Goal: Task Accomplishment & Management: Manage account settings

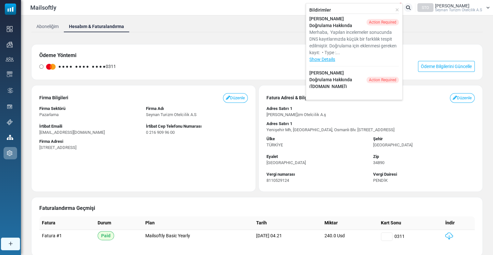
click at [432, 3] on div "STO" at bounding box center [425, 7] width 16 height 9
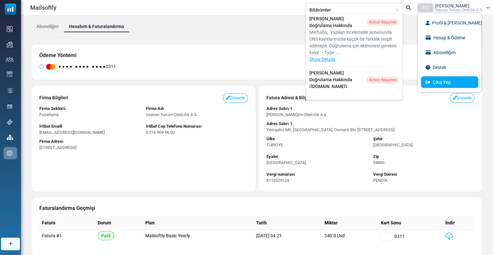
click at [441, 79] on link "Çıkış Yap" at bounding box center [449, 82] width 57 height 12
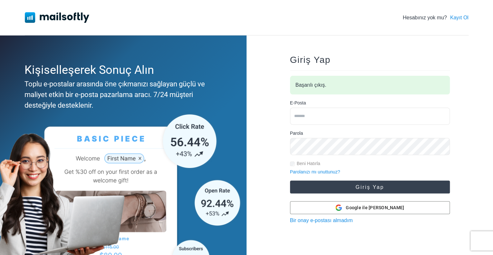
type input "**********"
click at [368, 187] on button "Giriş Yap" at bounding box center [370, 187] width 160 height 13
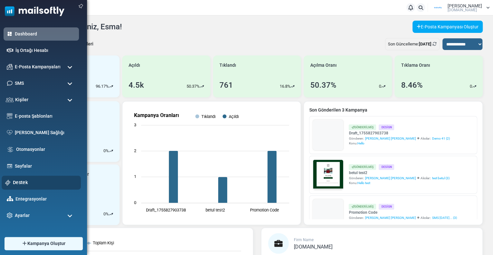
click at [18, 179] on div "Destek" at bounding box center [41, 183] width 79 height 14
click at [24, 184] on link "Destek" at bounding box center [45, 182] width 64 height 7
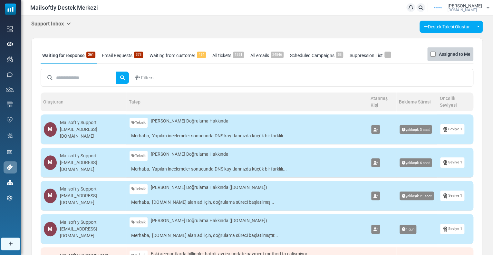
click at [52, 25] on h5 "Support Inbox" at bounding box center [51, 24] width 40 height 6
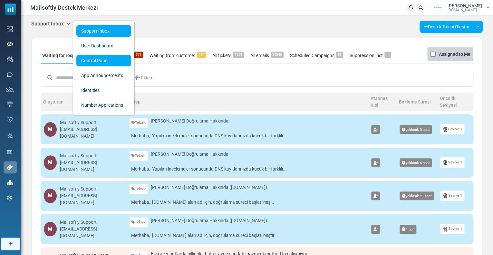
click at [81, 64] on link "Control Panel" at bounding box center [103, 61] width 55 height 12
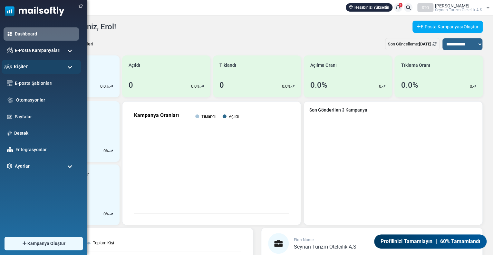
click at [33, 67] on div "Kişiler" at bounding box center [41, 67] width 79 height 14
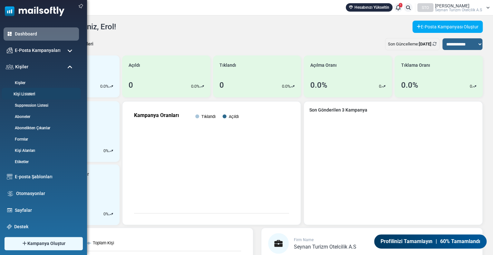
click at [31, 94] on link "Kişi Listeleri" at bounding box center [40, 94] width 77 height 6
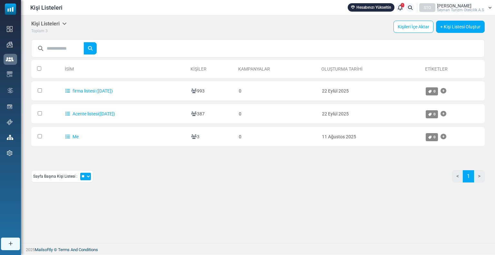
click at [485, 10] on div "STO Erol Aydemir Seynan Turi̇zm Otelci̇li̇k A.S" at bounding box center [455, 7] width 73 height 9
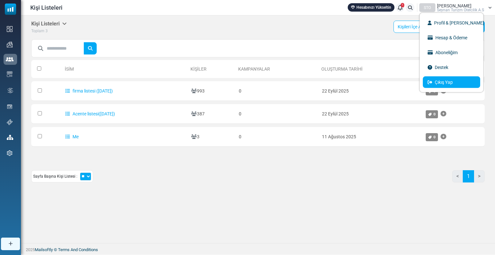
click at [443, 80] on link "Çıkış Yap" at bounding box center [451, 82] width 57 height 12
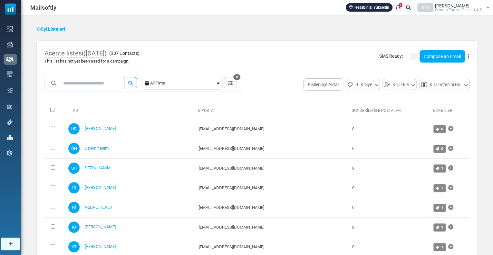
click at [467, 57] on div "SMS Ready: Compose an Email Düzenle Export List Delete List Delete List with Co…" at bounding box center [424, 56] width 91 height 12
click at [468, 57] on icon at bounding box center [468, 56] width 1 height 0
click at [435, 81] on link "Export List" at bounding box center [438, 83] width 56 height 8
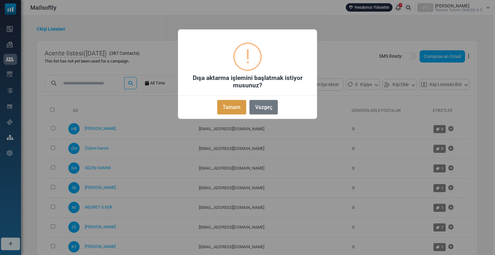
click at [223, 110] on button "Tamam" at bounding box center [231, 107] width 29 height 15
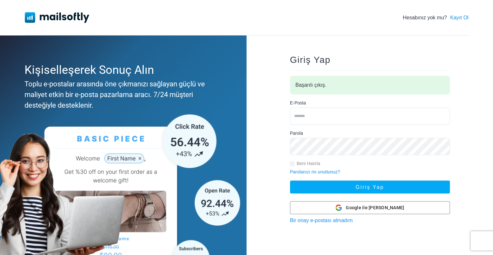
type input "**********"
click at [315, 115] on input "**********" at bounding box center [370, 116] width 160 height 17
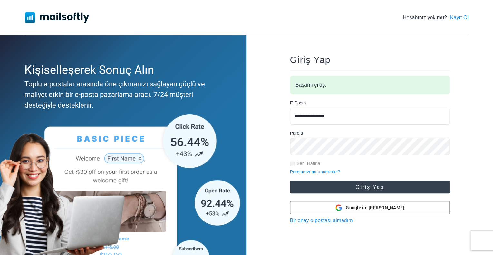
click at [303, 189] on button "Giriş Yap" at bounding box center [370, 187] width 160 height 13
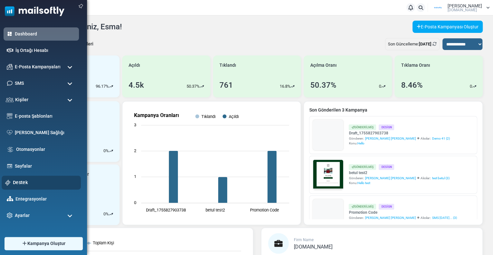
click at [37, 186] on link "Destek" at bounding box center [45, 182] width 64 height 7
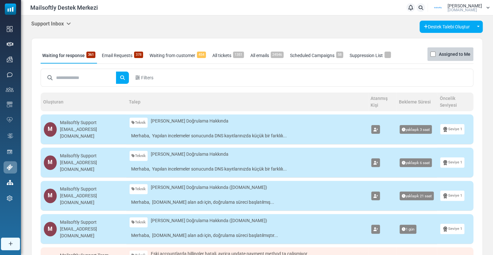
click at [59, 24] on h5 "Support Inbox" at bounding box center [51, 24] width 40 height 6
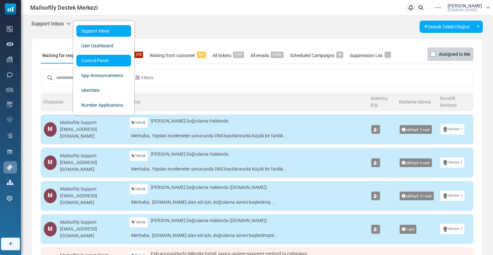
click at [97, 61] on link "Control Panel" at bounding box center [103, 61] width 55 height 12
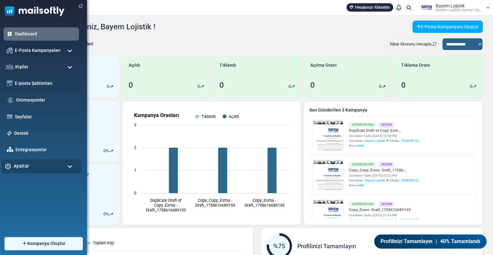
click at [44, 168] on div "Ayarlar" at bounding box center [41, 166] width 79 height 14
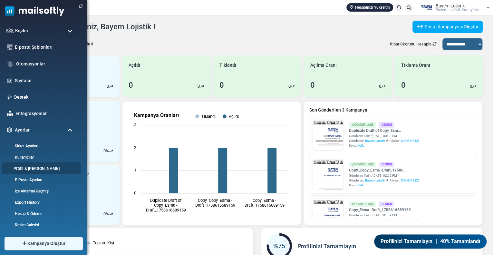
scroll to position [37, 0]
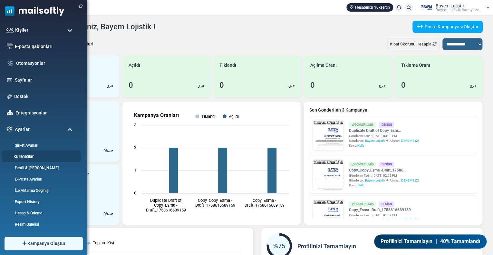
click at [29, 157] on link "Kullanıcılar" at bounding box center [40, 156] width 77 height 6
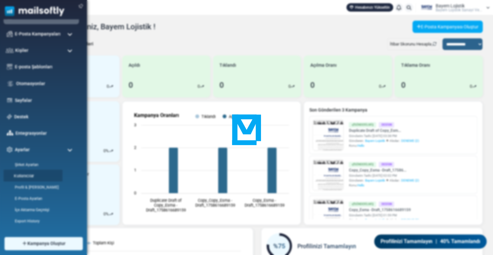
scroll to position [0, 0]
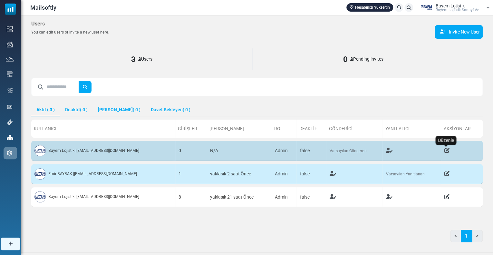
click at [447, 150] on icon "Düzenle" at bounding box center [446, 150] width 5 height 5
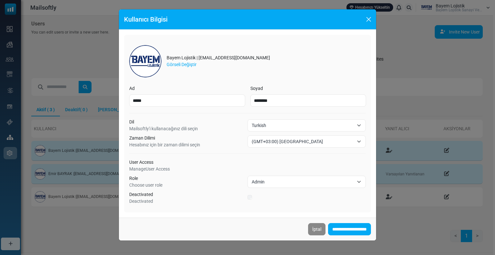
click at [144, 60] on img at bounding box center [145, 61] width 32 height 32
drag, startPoint x: 193, startPoint y: 57, endPoint x: 248, endPoint y: 59, distance: 55.1
click at [248, 59] on div "Bayem Lojistik | bilgi@bayemlojistik.com.tr" at bounding box center [218, 57] width 103 height 7
click at [249, 59] on div "Bayem Lojistik | bilgi@bayemlojistik.com.tr" at bounding box center [218, 57] width 103 height 7
click at [348, 227] on input "**********" at bounding box center [349, 229] width 43 height 12
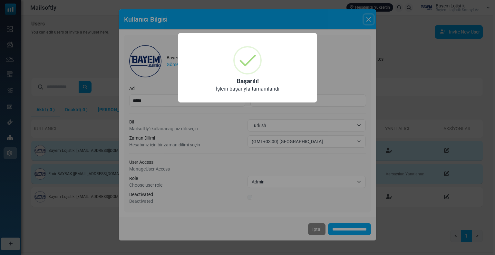
click at [243, 65] on div at bounding box center [247, 60] width 28 height 28
click at [72, 221] on div "× Başarılı! İşlem başarıyla tamamlandı OK No Cancel" at bounding box center [247, 127] width 495 height 255
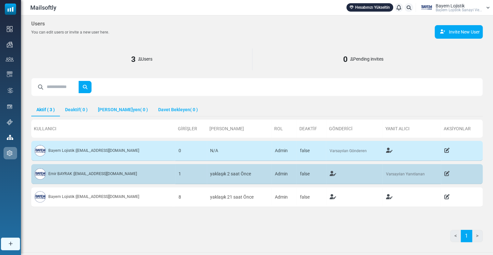
click at [86, 175] on span "[PERSON_NAME] | [EMAIL_ADDRESS][DOMAIN_NAME]" at bounding box center [92, 174] width 89 height 4
click at [447, 171] on icon "Düzenle" at bounding box center [446, 173] width 5 height 5
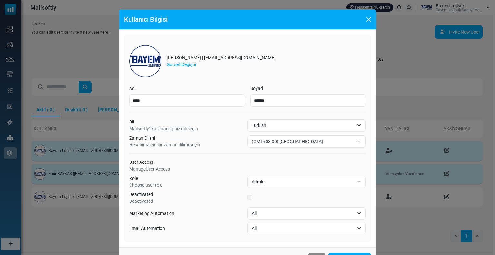
click at [446, 171] on div "Kullanıcı Bilgisi [GEOGRAPHIC_DATA] | [EMAIL_ADDRESS][DOMAIN_NAME] Görseli Deği…" at bounding box center [247, 127] width 495 height 255
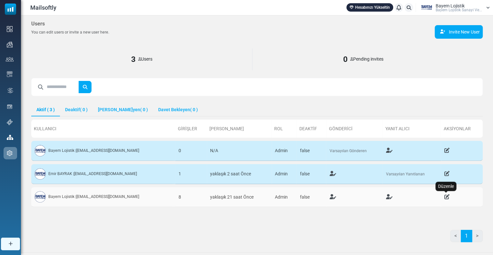
click at [445, 195] on icon "Düzenle" at bounding box center [446, 196] width 5 height 5
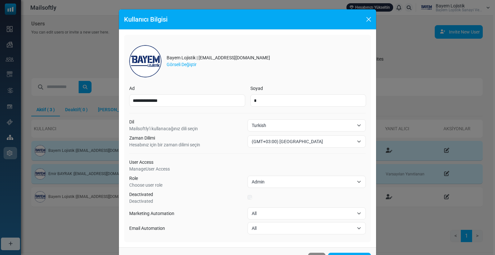
click at [445, 195] on div "**********" at bounding box center [247, 127] width 495 height 255
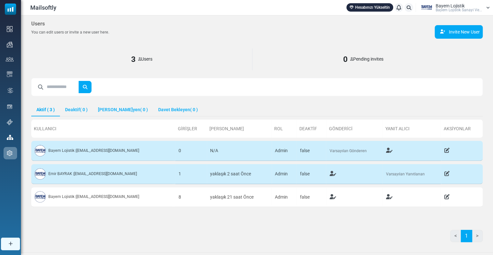
click at [440, 7] on span "Bayem Lojistik" at bounding box center [450, 6] width 29 height 5
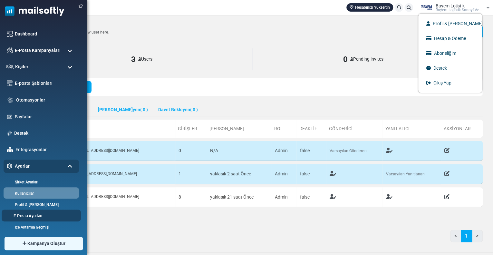
click at [24, 215] on link "E-Posta Ayarları" at bounding box center [40, 216] width 77 height 6
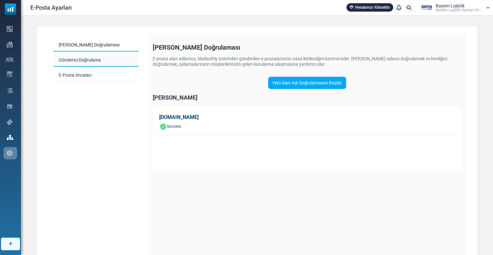
click at [98, 58] on link "Gönderici Doğrulama" at bounding box center [96, 60] width 85 height 13
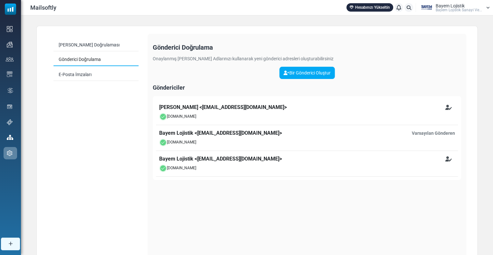
click at [221, 131] on div "Bayem Lojistik < [EMAIL_ADDRESS][DOMAIN_NAME] > Varsayılan Gönderen" at bounding box center [307, 133] width 296 height 8
click at [224, 132] on div "Bayem Lojistik < [EMAIL_ADDRESS][DOMAIN_NAME] > Varsayılan Gönderen" at bounding box center [307, 133] width 296 height 8
click at [435, 132] on span "Varsayılan Gönderen" at bounding box center [433, 133] width 43 height 7
click at [234, 130] on div "Bayem Lojistik < [EMAIL_ADDRESS][DOMAIN_NAME] > Varsayılan Gönderen" at bounding box center [307, 133] width 296 height 8
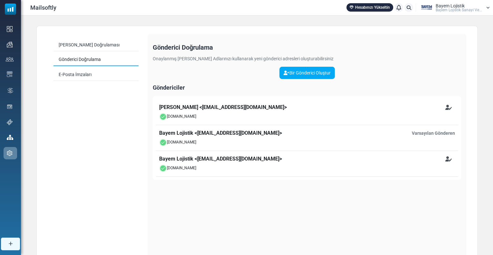
click at [162, 140] on img at bounding box center [163, 143] width 8 height 8
click at [181, 142] on div "[DOMAIN_NAME]" at bounding box center [307, 143] width 296 height 8
click at [192, 130] on div "Bayem Lojistik < [EMAIL_ADDRESS][DOMAIN_NAME] > Varsayılan Gönderen" at bounding box center [307, 133] width 296 height 8
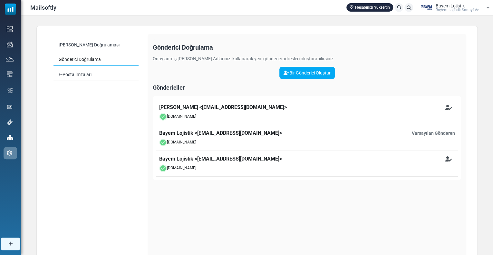
click at [203, 131] on div "Bayem Lojistik < [EMAIL_ADDRESS][DOMAIN_NAME] > Varsayılan Gönderen" at bounding box center [307, 133] width 296 height 8
click at [219, 133] on div "Bayem Lojistik < [EMAIL_ADDRESS][DOMAIN_NAME] > Varsayılan Gönderen" at bounding box center [307, 133] width 296 height 8
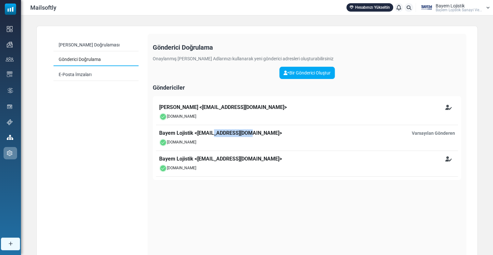
click at [217, 134] on div "Bayem Lojistik < [EMAIL_ADDRESS][DOMAIN_NAME] > Varsayılan Gönderen" at bounding box center [307, 133] width 296 height 8
click at [216, 130] on div "Bayem Lojistik < [EMAIL_ADDRESS][DOMAIN_NAME] > Varsayılan Gönderen" at bounding box center [307, 133] width 296 height 8
